Goal: Use online tool/utility: Utilize a website feature to perform a specific function

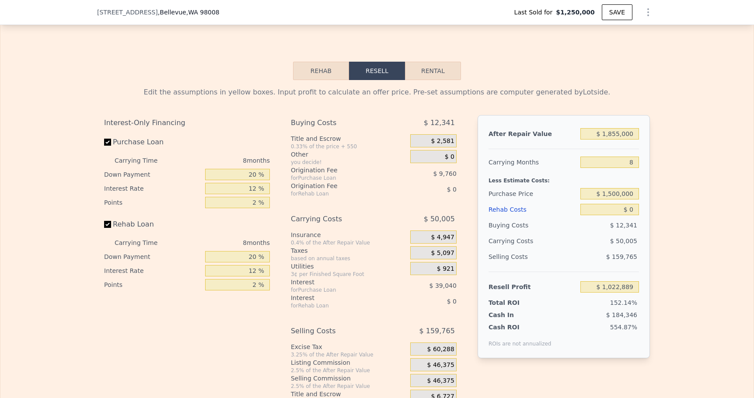
scroll to position [293, 0]
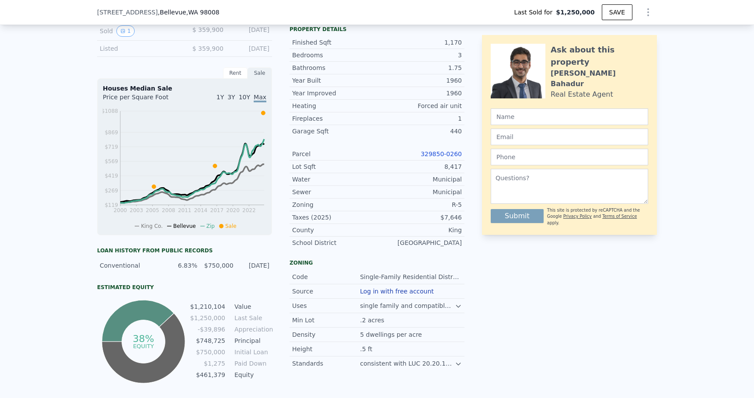
checkbox input "true"
type input "$ 2,164,000"
type input "$ 1,304,544"
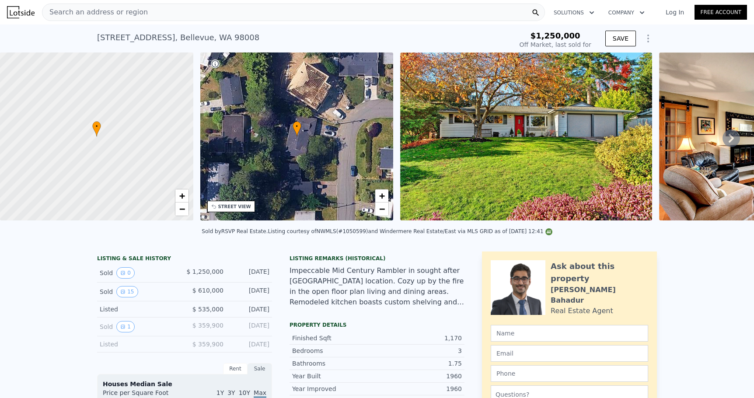
scroll to position [0, 0]
click at [245, 9] on div "Search an address or region" at bounding box center [293, 11] width 503 height 17
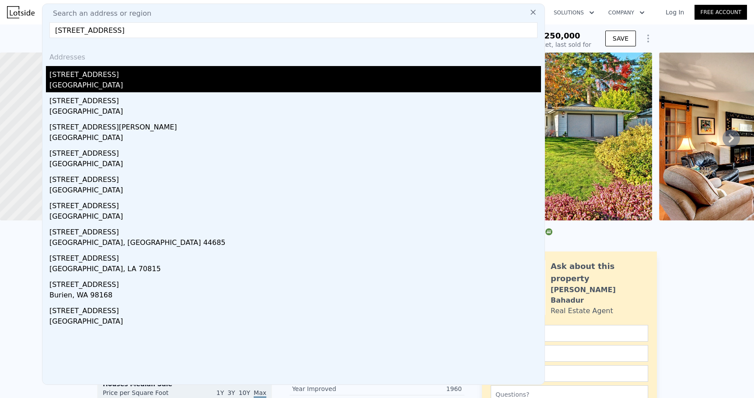
type input "[STREET_ADDRESS]"
click at [108, 74] on div "[STREET_ADDRESS]" at bounding box center [294, 73] width 491 height 14
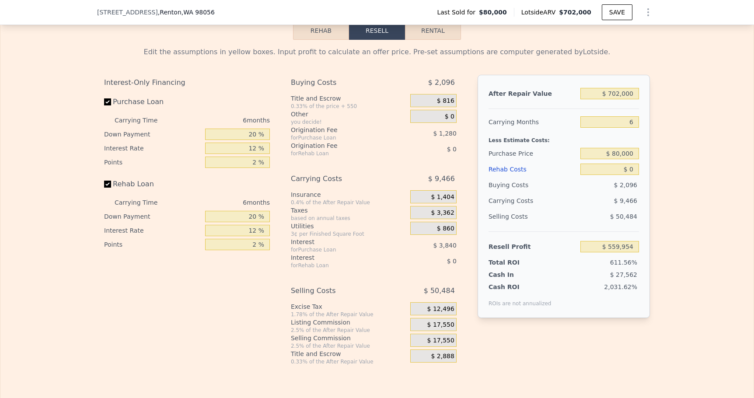
scroll to position [1286, 0]
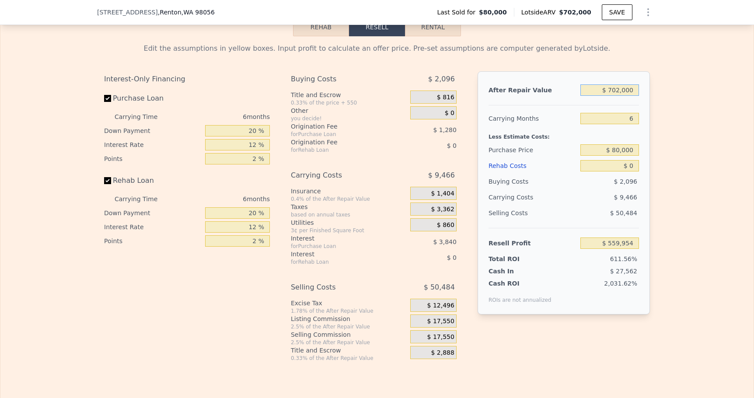
click at [634, 90] on input "$ 702,000" at bounding box center [609, 89] width 59 height 11
type input "$ 7"
type input "-$ 90,701"
type input "$ 775"
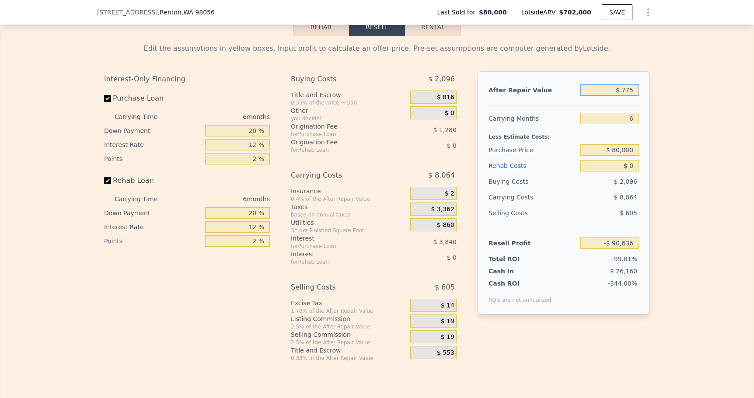
type input "-$ 89,990"
type input "$ 7,750"
type input "-$ 83,526"
type input "$ 77,500"
type input "-$ 18,877"
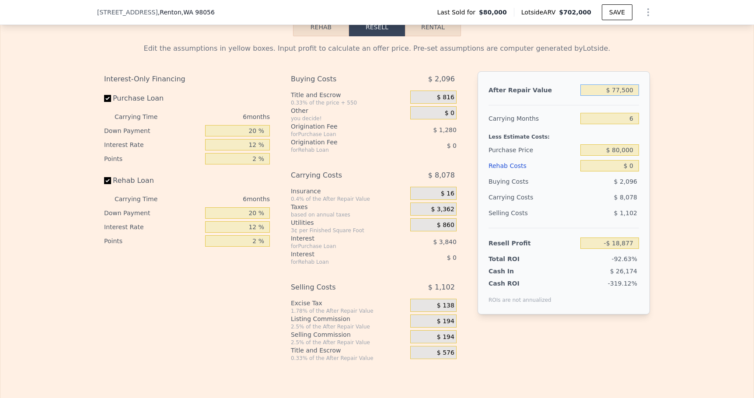
type input "$ 775,000"
type input "$ 627,616"
click at [636, 149] on input "$ 80,000" at bounding box center [609, 149] width 59 height 11
type input "$ 8"
type input "$ 475,000"
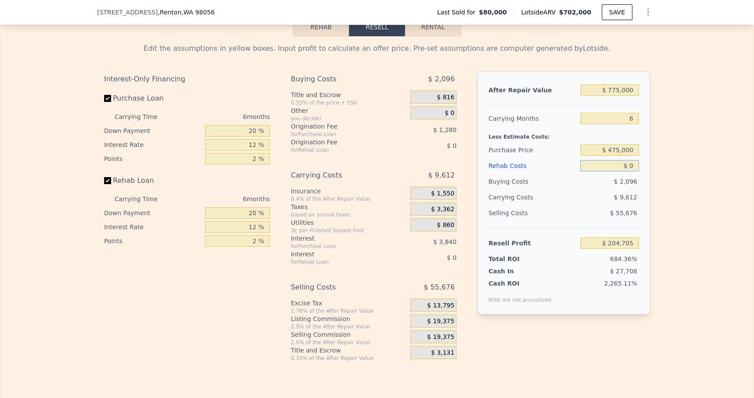
click at [634, 169] on input "$ 0" at bounding box center [609, 165] width 59 height 11
type input "$ 206,020"
type input "$ 1"
type input "$ 206,019"
type input "$ 17"
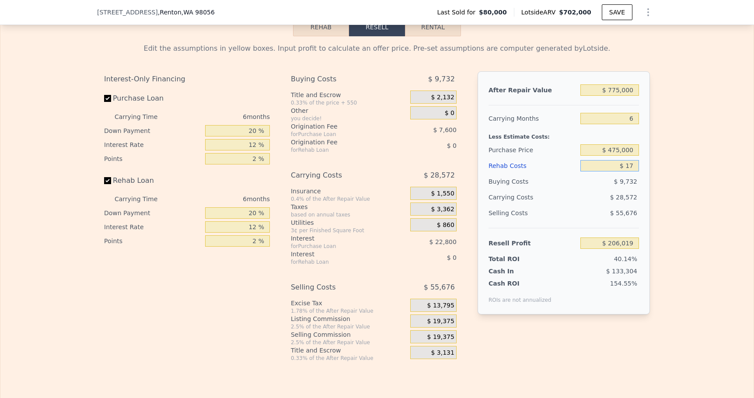
type input "$ 206,003"
type input "$ 170"
type input "$ 205,841"
type input "$ 1,700"
type input "$ 204,209"
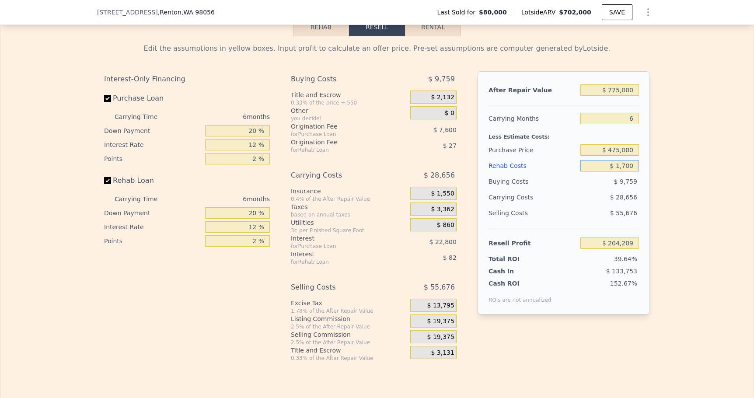
type input "$ 17,000"
type input "$ 187,932"
type input "$ 170,000"
type input "$ 25,140"
click at [619, 152] on input "$ 475,000" at bounding box center [609, 149] width 59 height 11
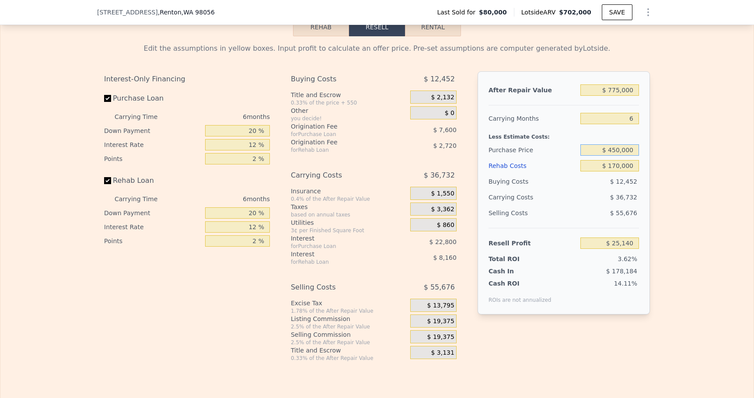
type input "$ 450,000"
click at [620, 90] on input "$ 775,000" at bounding box center [609, 89] width 59 height 11
type input "$ 51,823"
type input "$ 77,000"
type input "-$ 595,132"
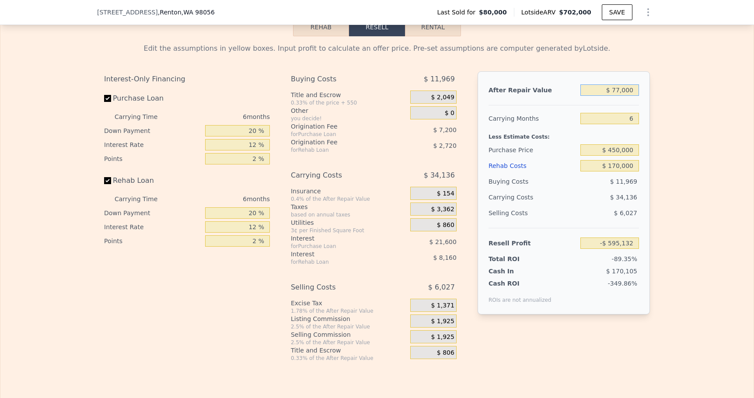
type input "$ 7,000"
type input "-$ 660,013"
type input "$ 000"
type input "-$ 666,501"
type input "$ 8,000"
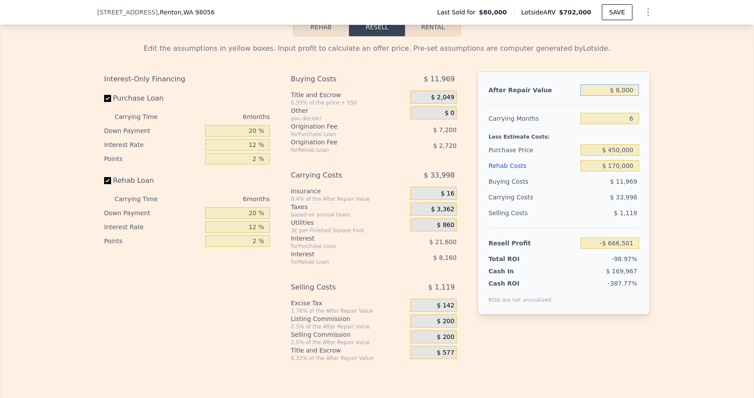
type input "-$ 659,086"
type input "$ 85,000"
type input "-$ 587,717"
type input "$ 850,000"
type input "$ 121,338"
